Goal: Task Accomplishment & Management: Complete application form

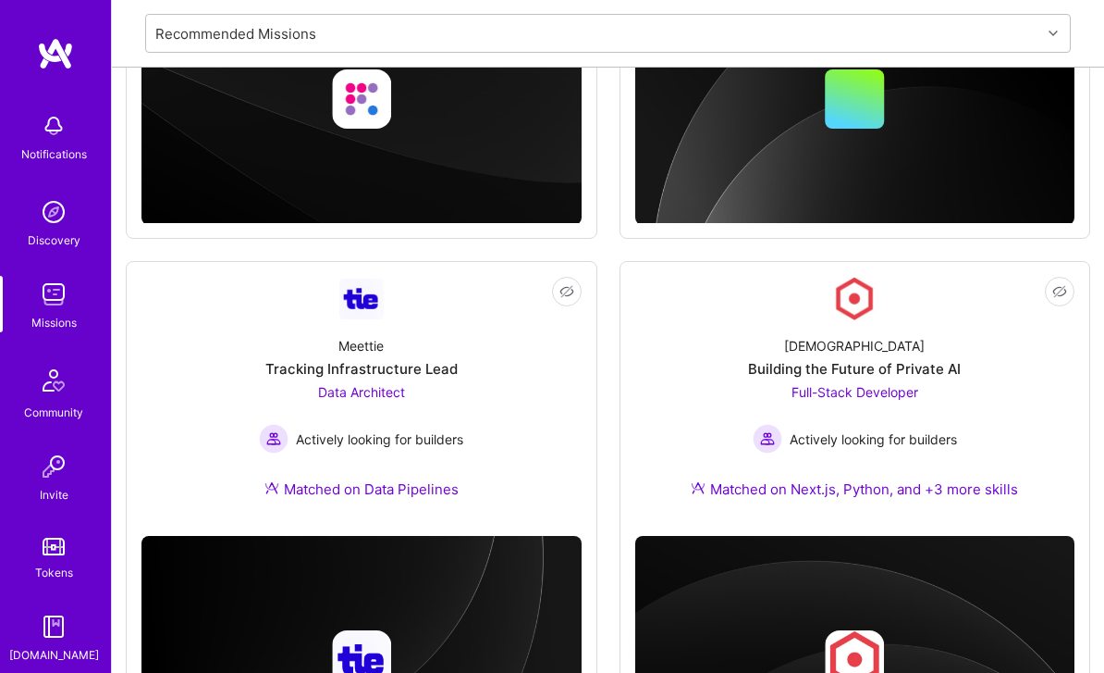
scroll to position [1232, 0]
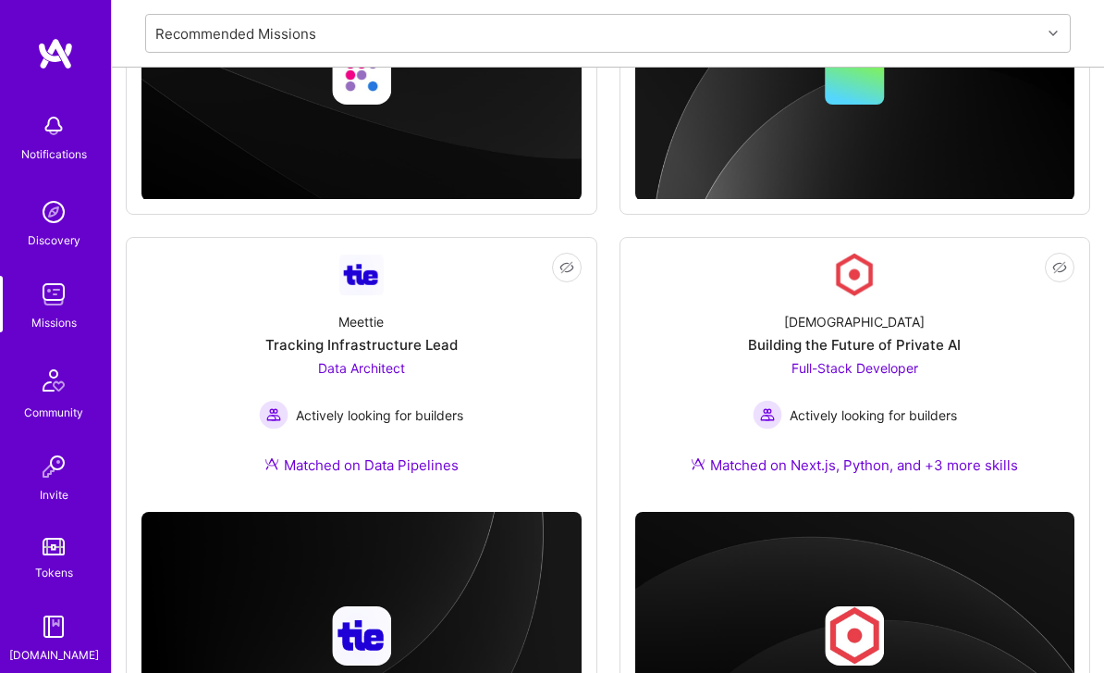
click at [907, 343] on div "Building the Future of Private AI" at bounding box center [854, 344] width 213 height 19
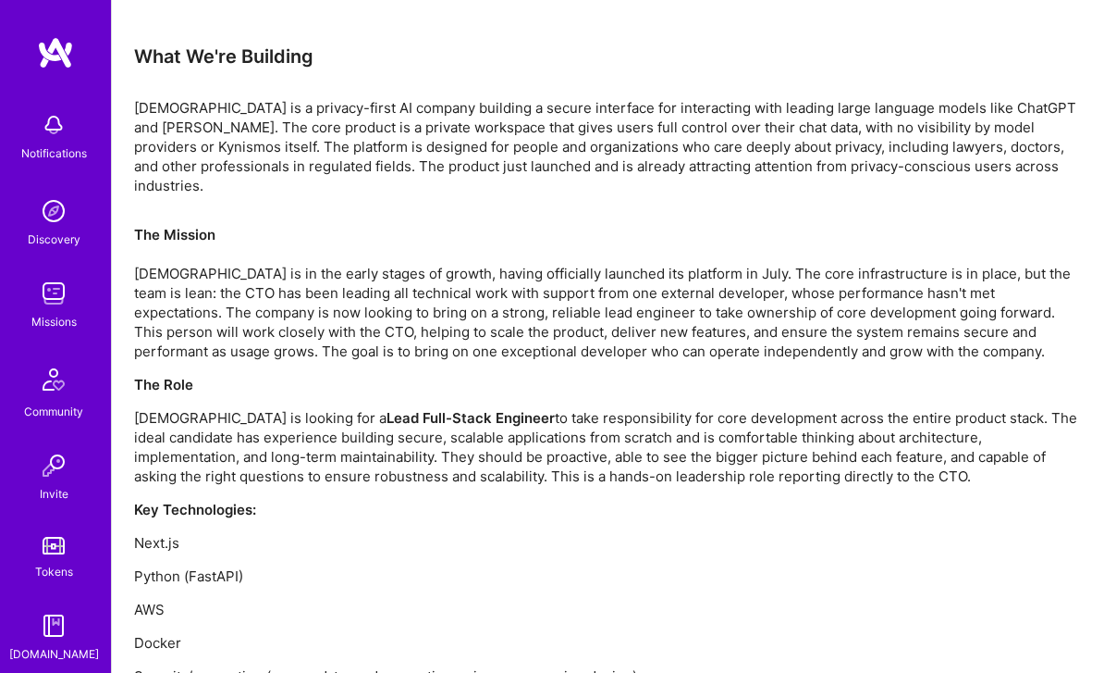
scroll to position [1210, 0]
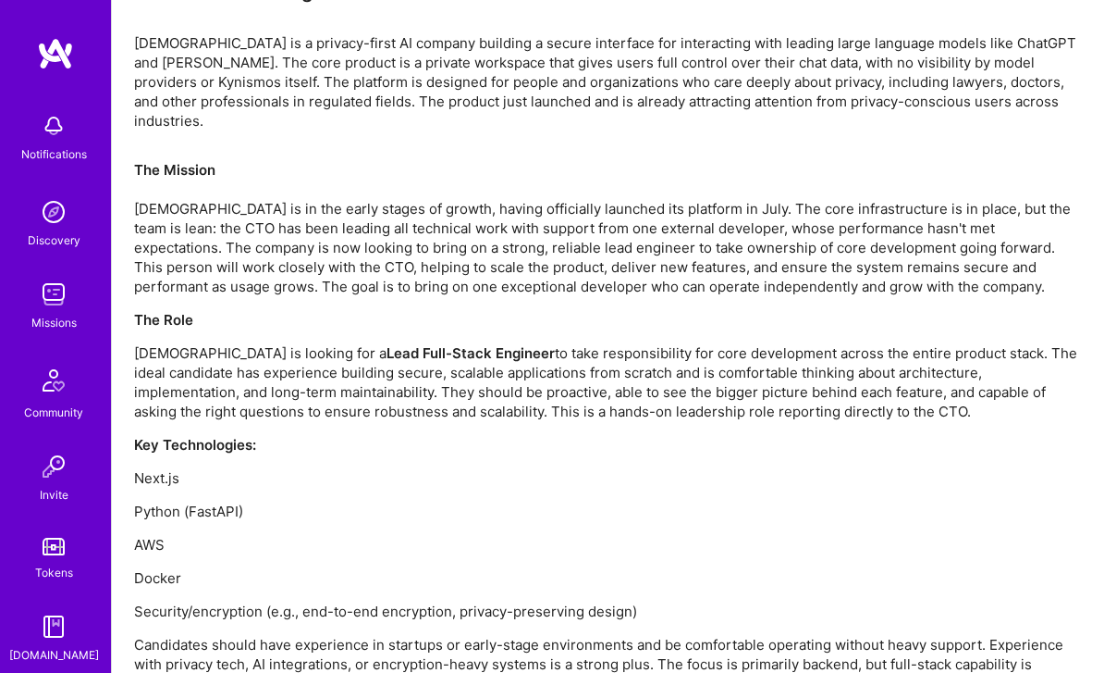
click at [68, 311] on img at bounding box center [53, 294] width 37 height 37
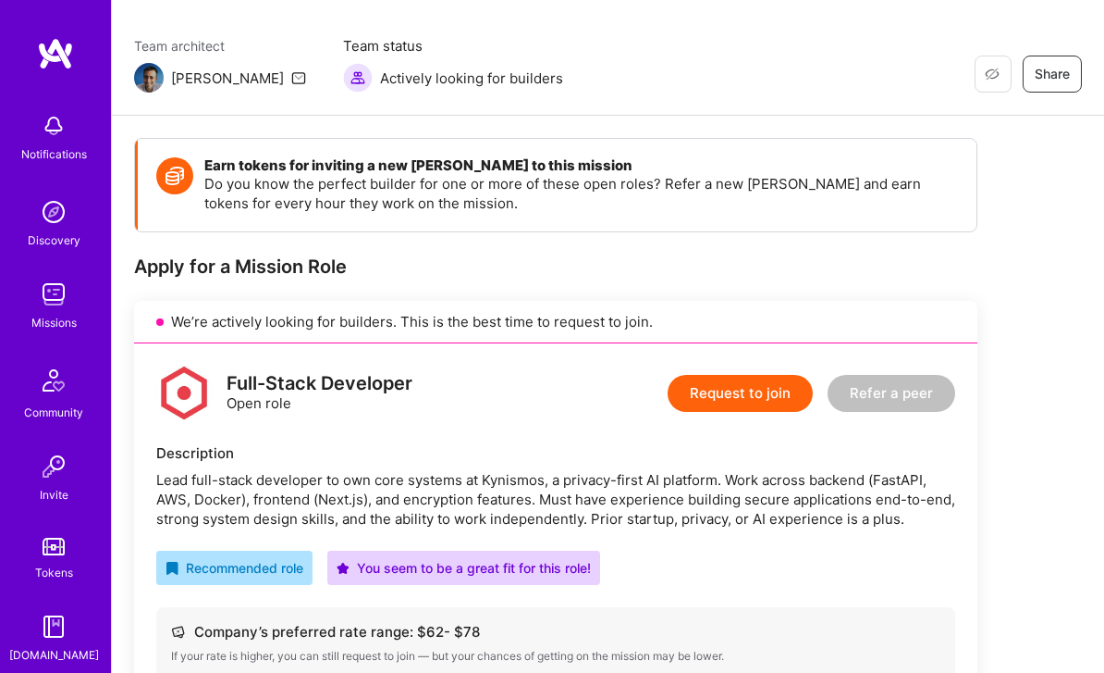
scroll to position [131, 0]
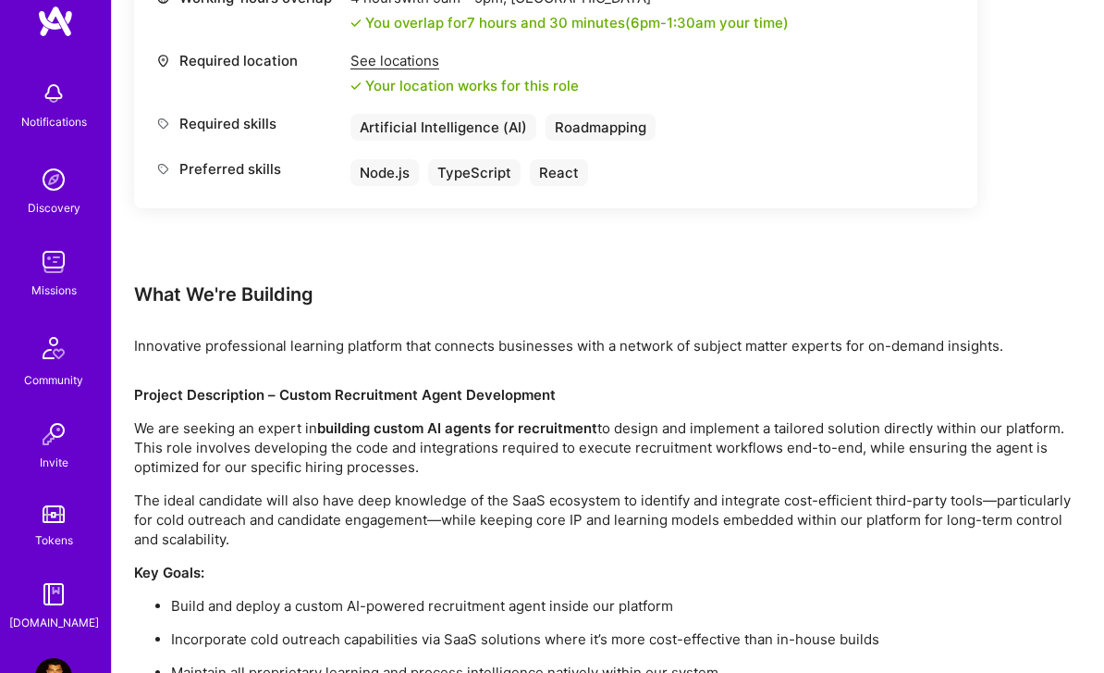
scroll to position [993, 0]
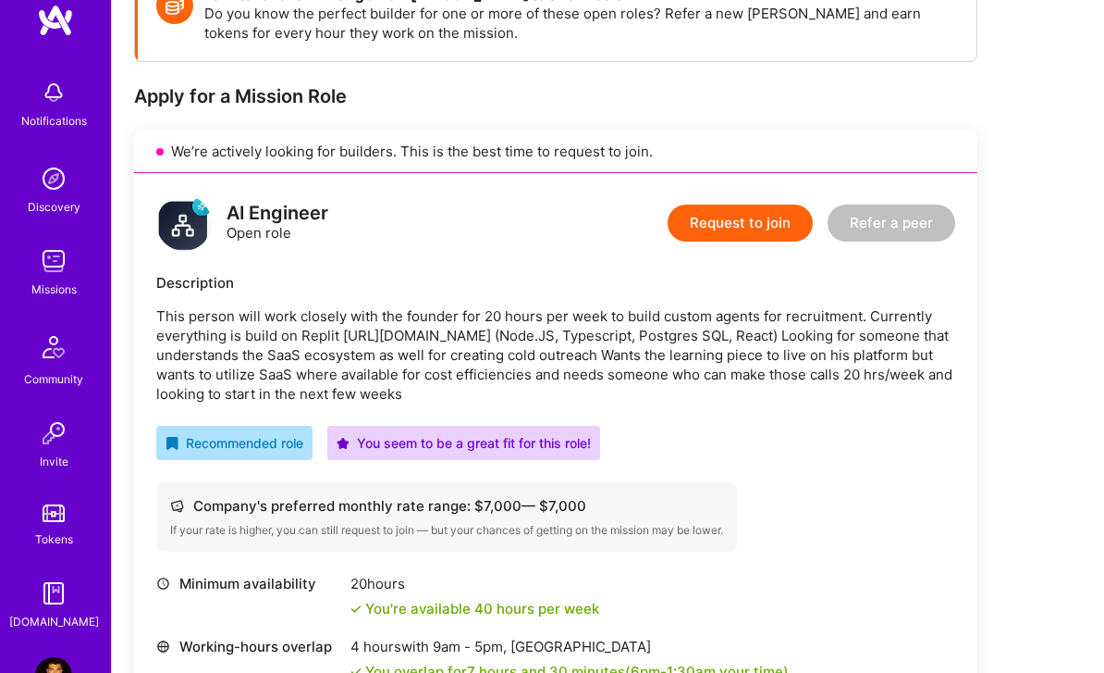
click at [788, 206] on button "Request to join" at bounding box center [740, 223] width 145 height 37
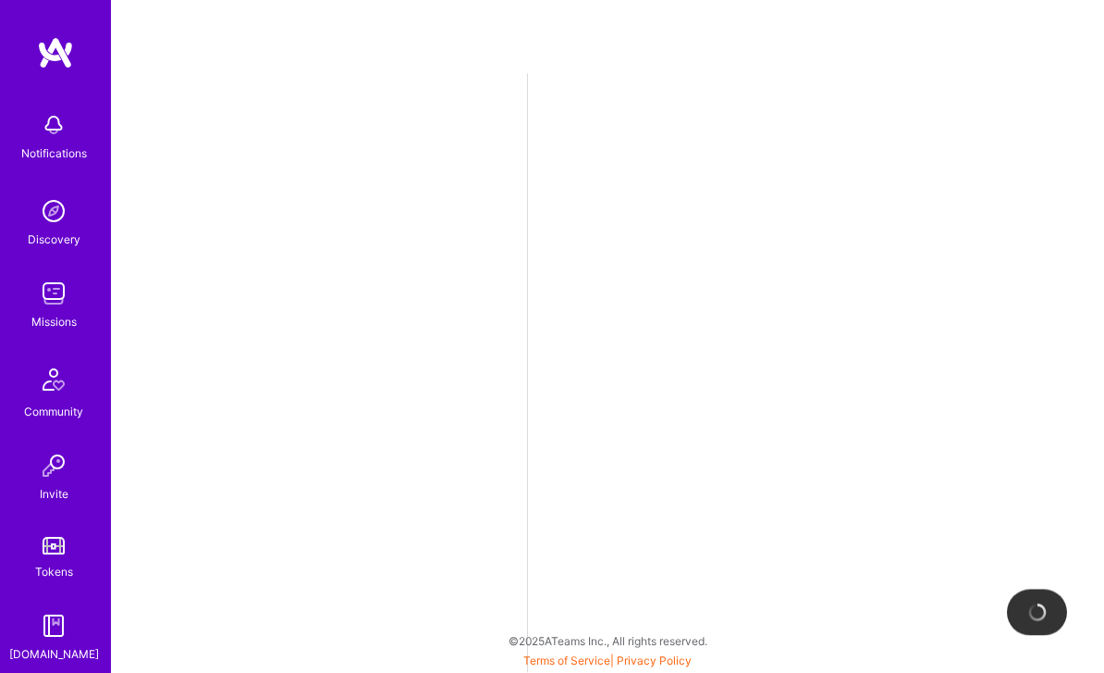
scroll to position [59, 0]
select select "US"
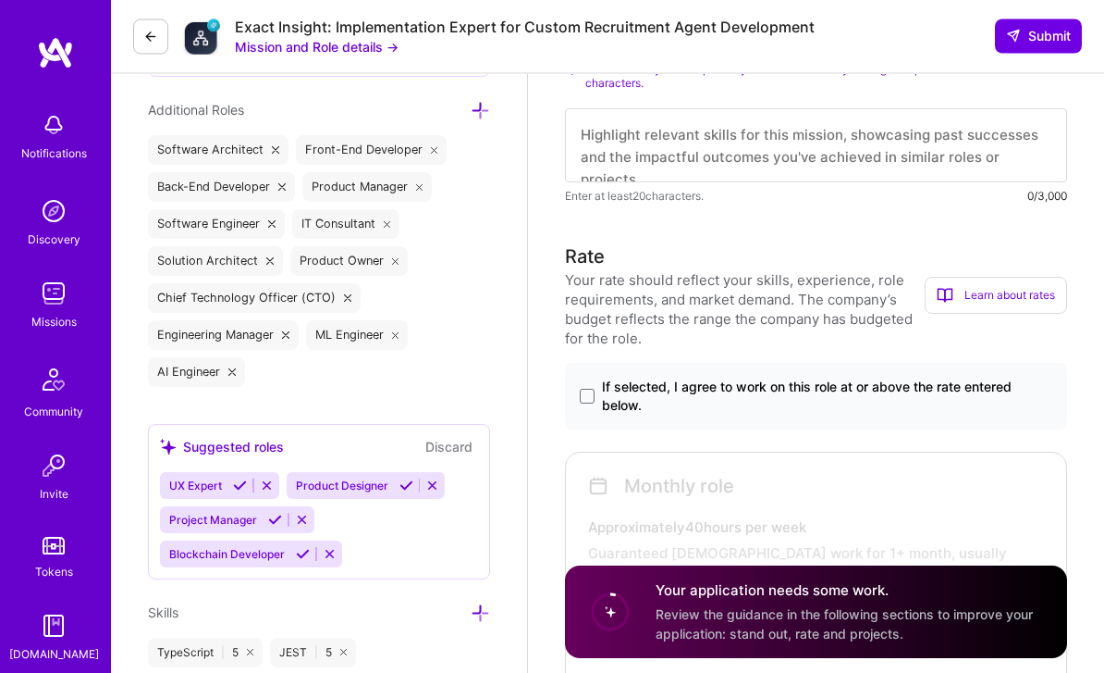
scroll to position [874, 0]
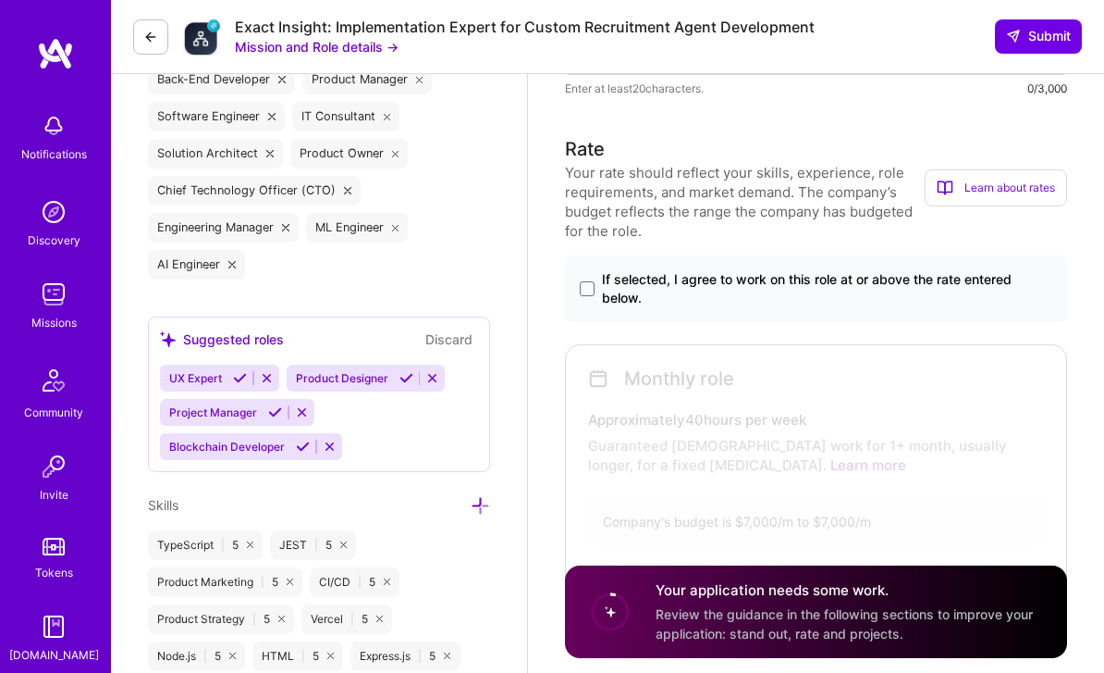
click at [595, 278] on label "If selected, I agree to work on this role at or above the rate entered below." at bounding box center [816, 288] width 473 height 37
click at [0, 0] on input "If selected, I agree to work on this role at or above the rate entered below." at bounding box center [0, 0] width 0 height 0
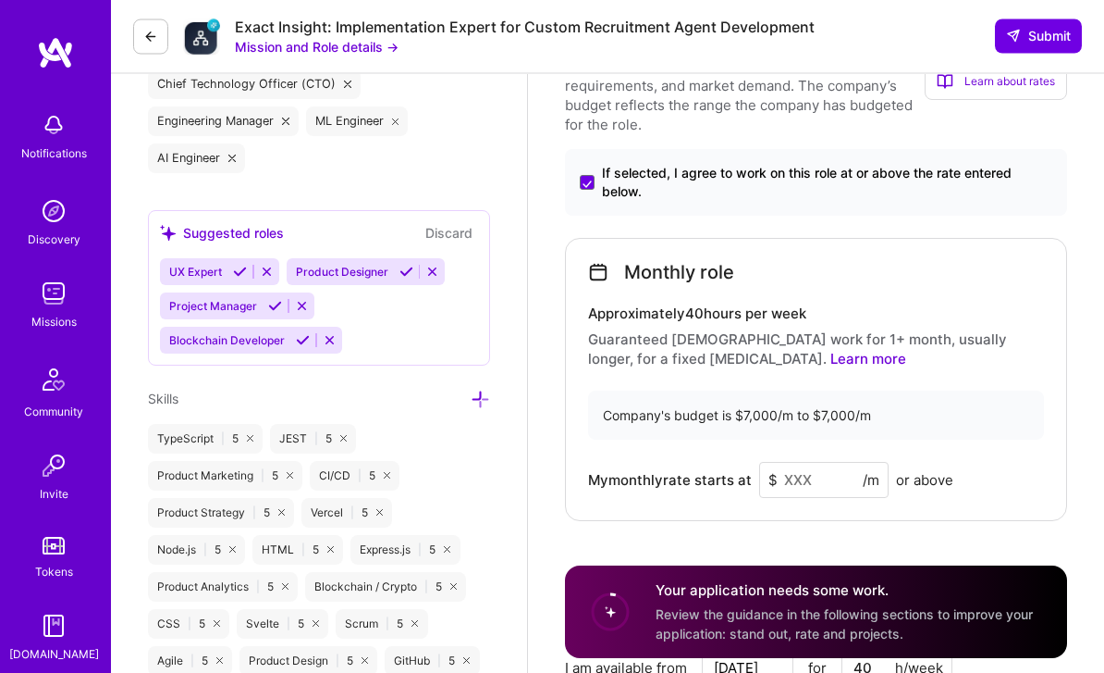
scroll to position [981, 0]
click at [817, 477] on input at bounding box center [824, 479] width 130 height 36
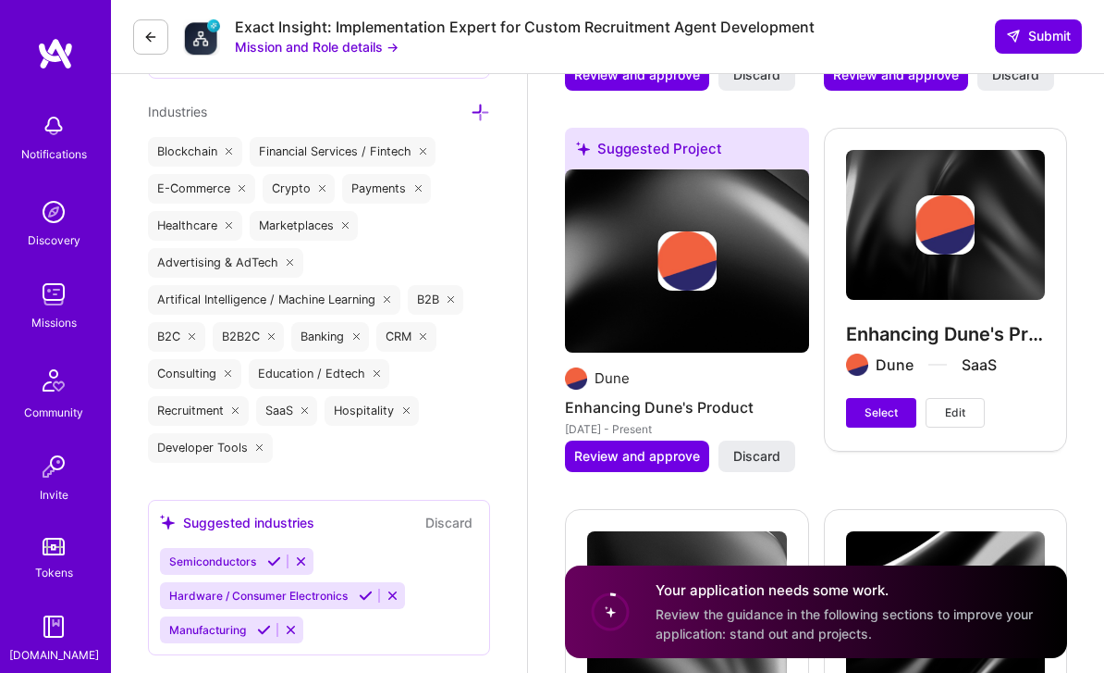
type input "7000"
click at [892, 404] on span "Select" at bounding box center [881, 412] width 33 height 17
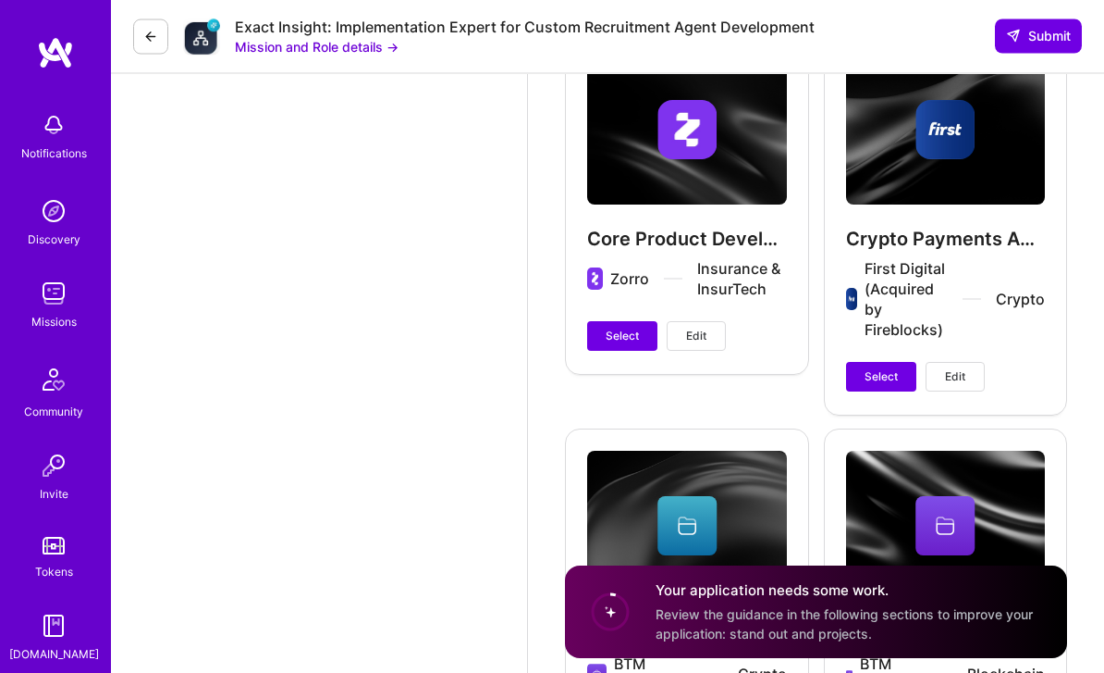
click at [885, 369] on span "Select" at bounding box center [881, 377] width 33 height 17
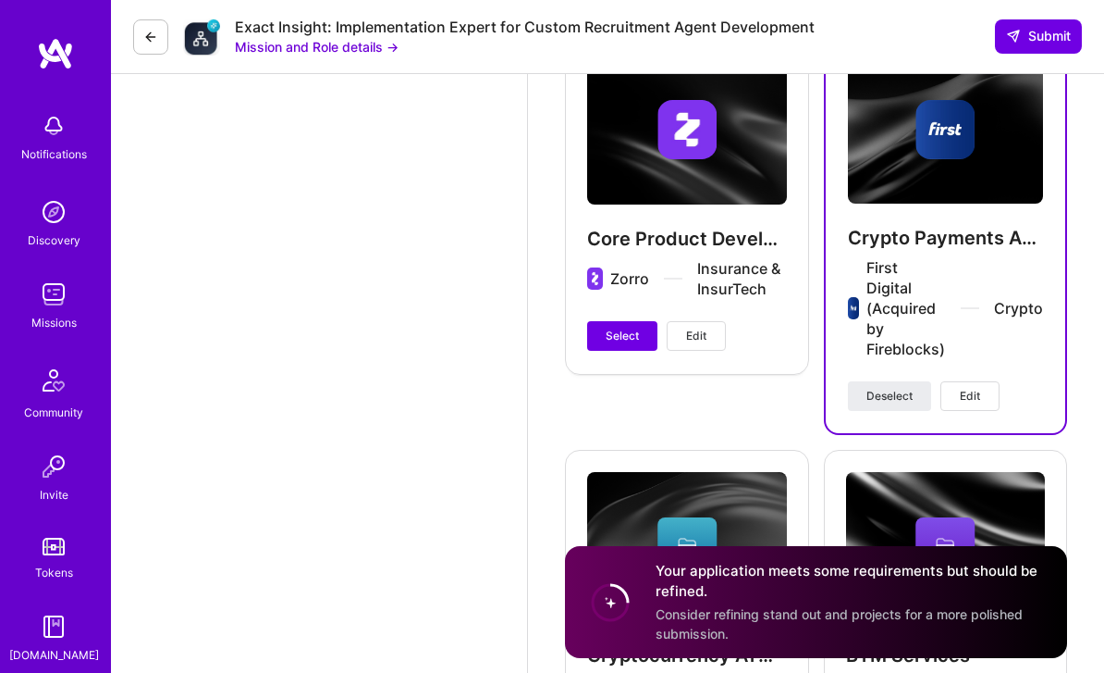
click at [590, 321] on button "Select" at bounding box center [622, 336] width 70 height 30
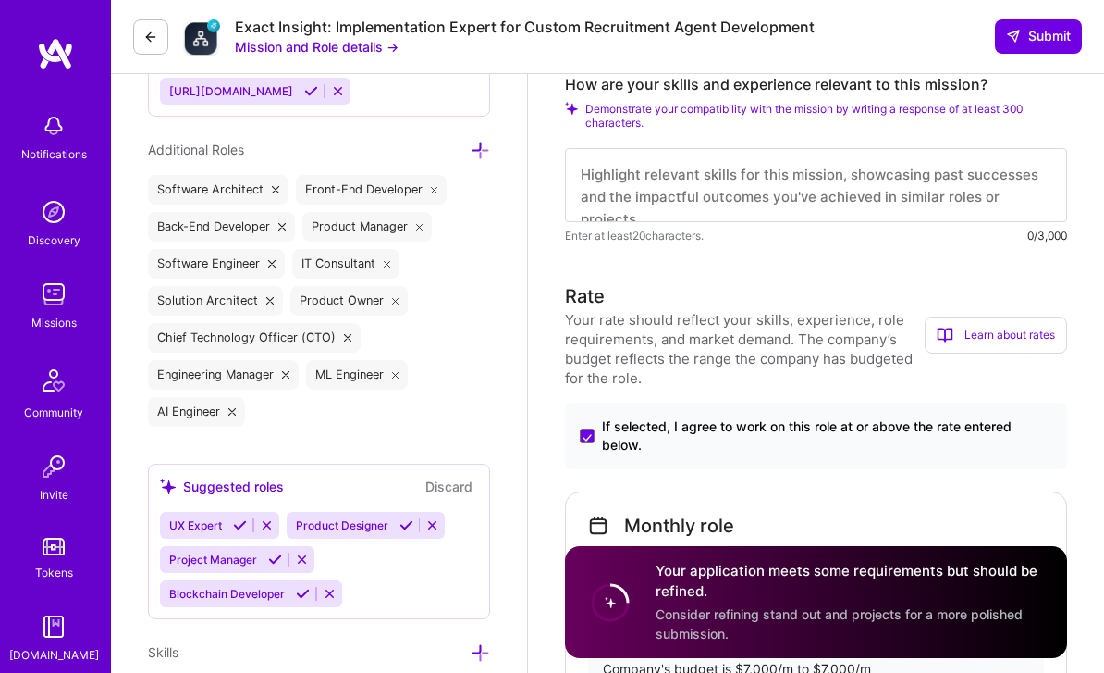
scroll to position [607, 0]
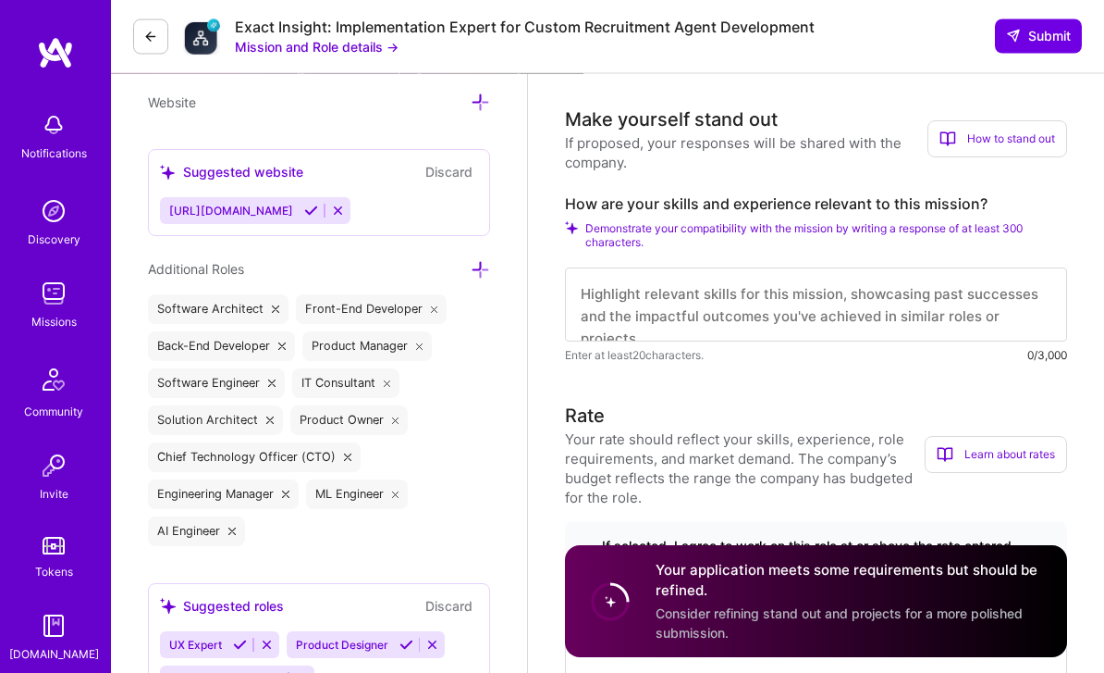
click at [1005, 281] on textarea at bounding box center [816, 305] width 502 height 74
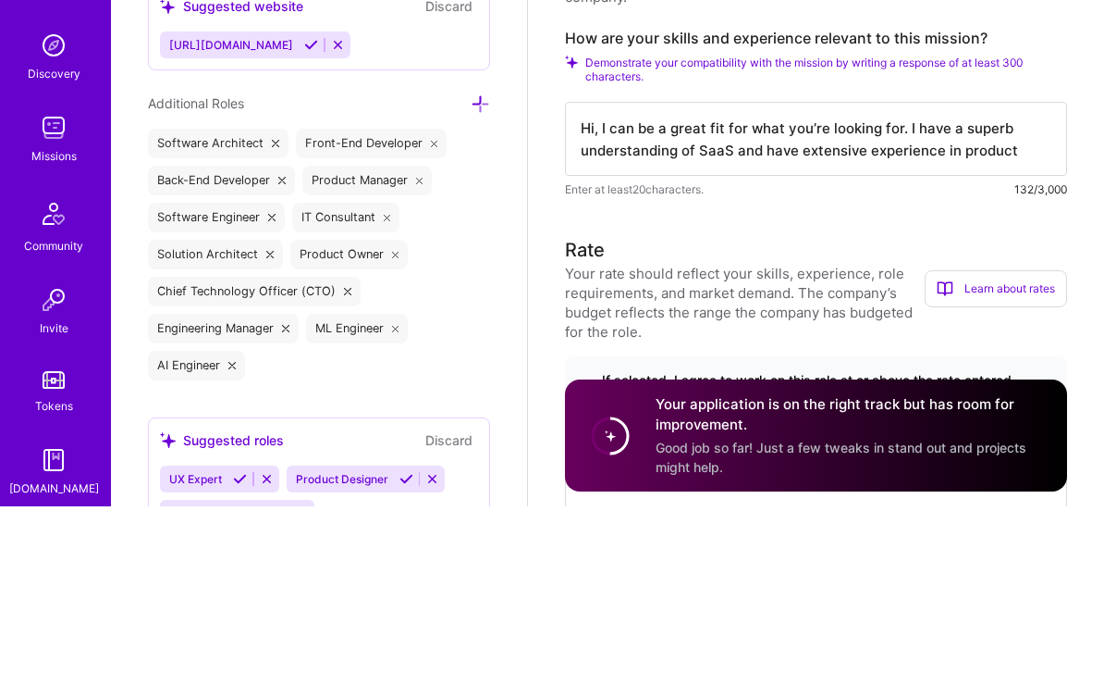
scroll to position [773, 0]
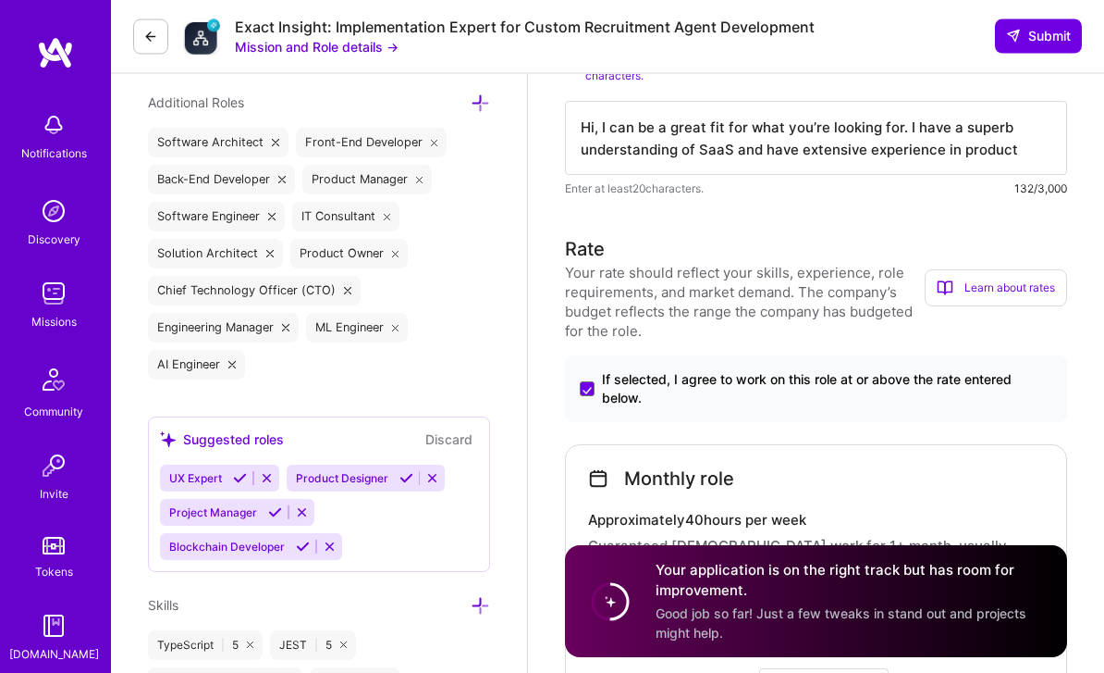
click at [1037, 154] on textarea "Hi, I can be a great fit for what you’re looking for. I have a superb understan…" at bounding box center [816, 139] width 502 height 74
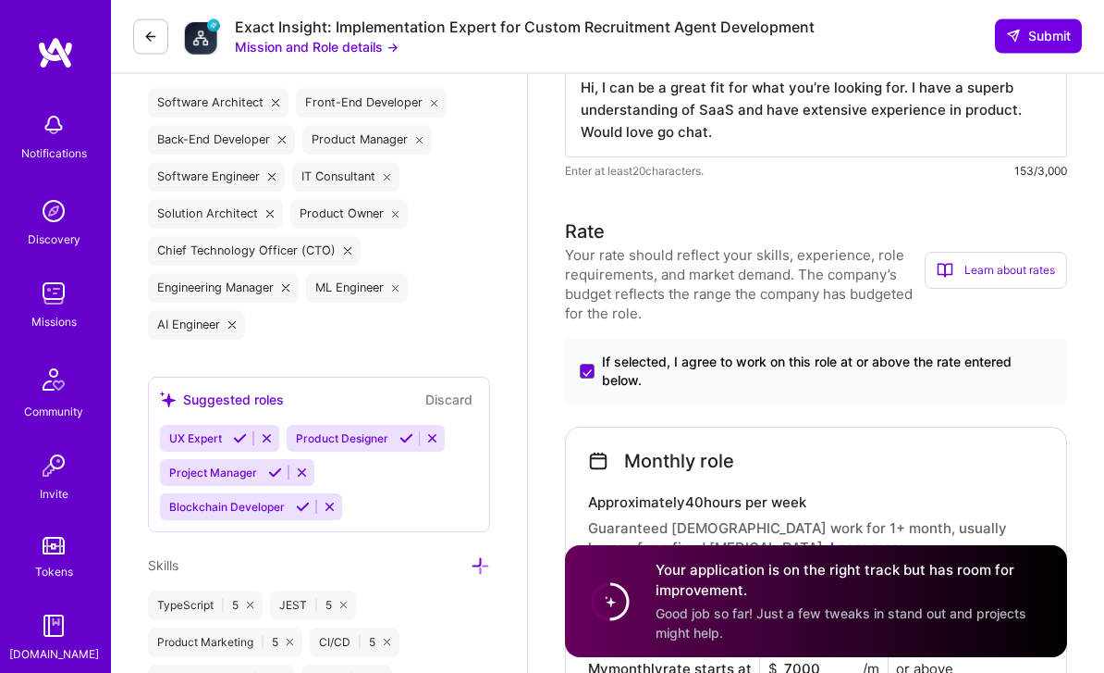
scroll to position [932, 0]
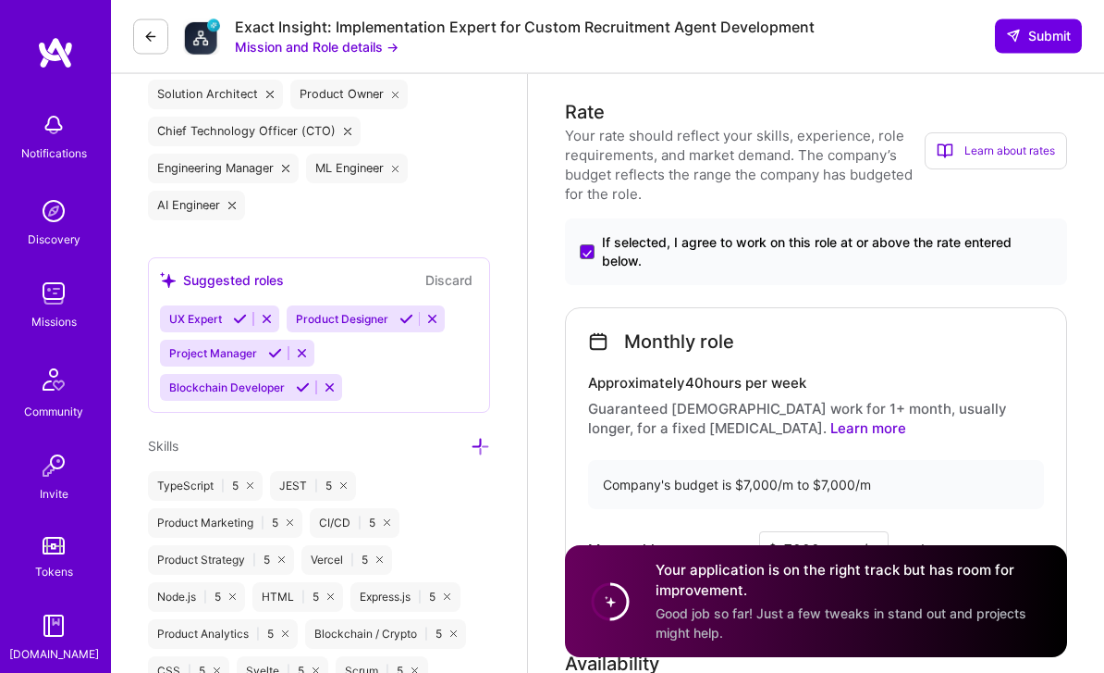
type textarea "Hi, I can be a great fit for what you’re looking for. I have a superb understan…"
click at [1057, 43] on span "Submit" at bounding box center [1038, 36] width 65 height 19
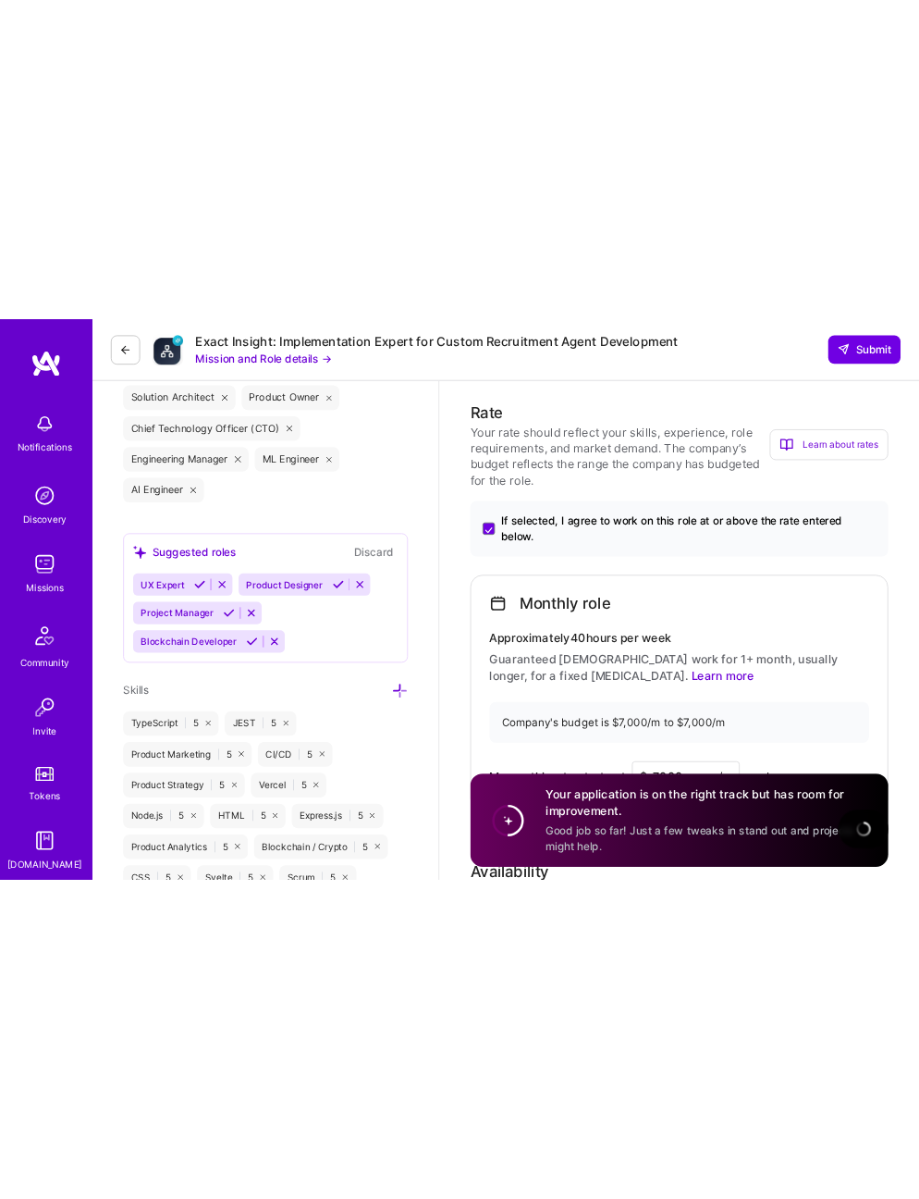
scroll to position [1738, 0]
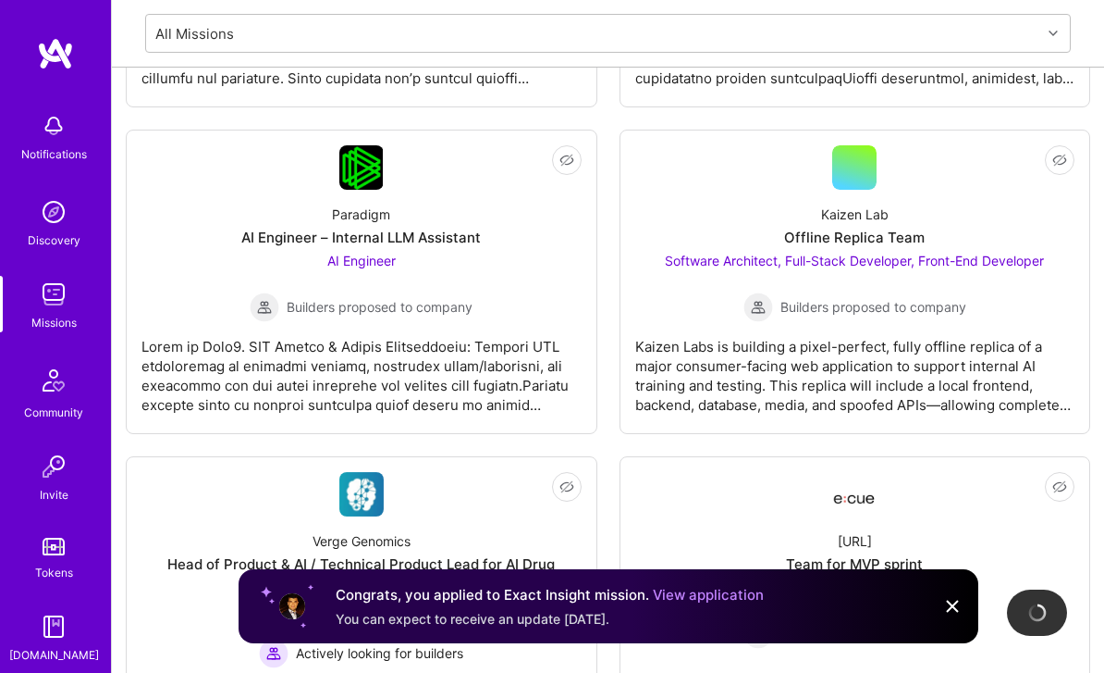
scroll to position [934, 0]
